Goal: Information Seeking & Learning: Learn about a topic

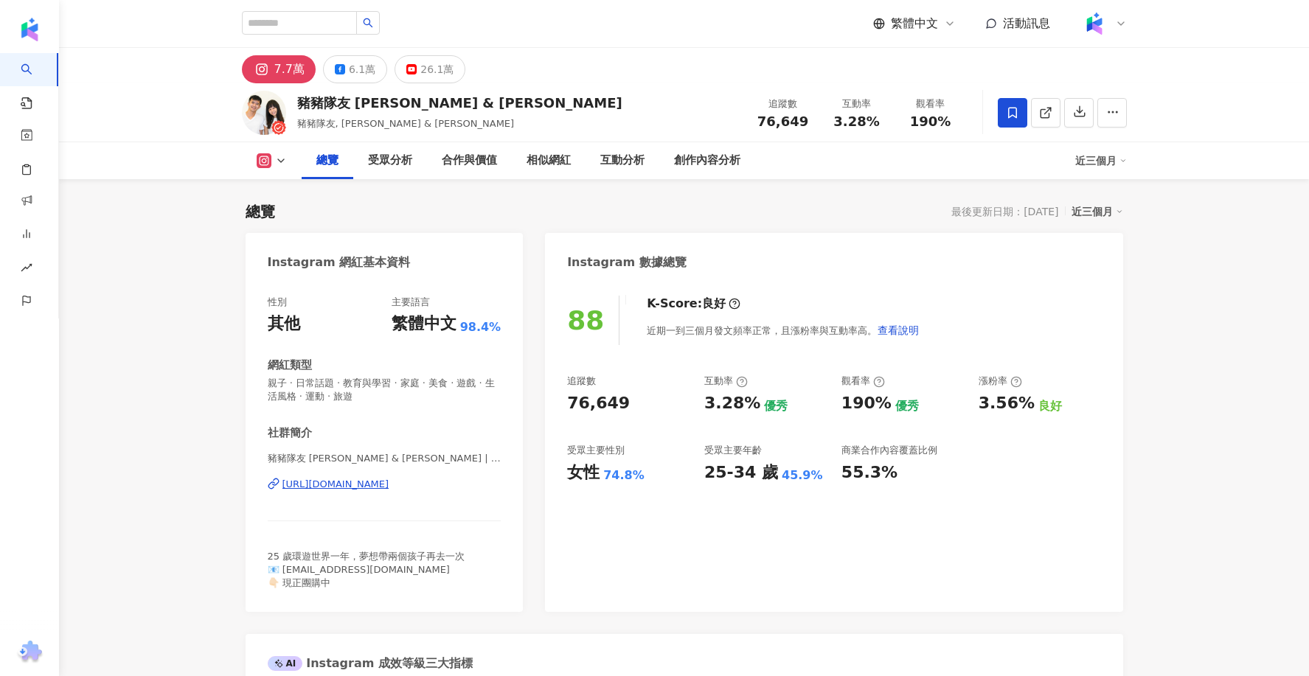
drag, startPoint x: 400, startPoint y: 108, endPoint x: 287, endPoint y: 108, distance: 112.9
click at [287, 108] on div "豬豬隊友 Scott & Wendy 豬豬隊友, Scott & Wendy 追蹤數 76,649 互動率 3.28% 觀看率 190%" at bounding box center [684, 112] width 944 height 58
